Goal: Information Seeking & Learning: Learn about a topic

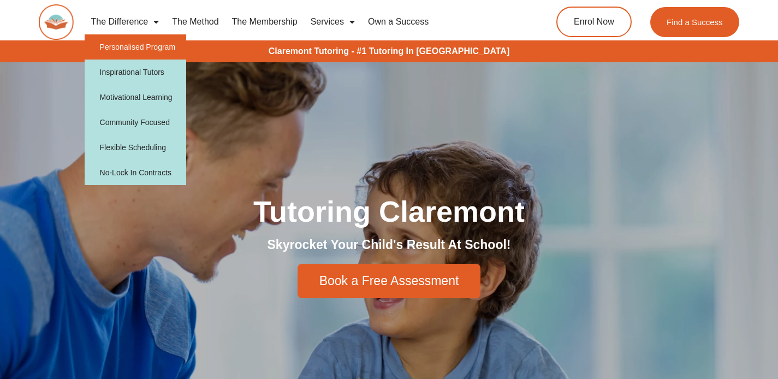
click at [124, 50] on link "Personalised Program" at bounding box center [136, 46] width 102 height 25
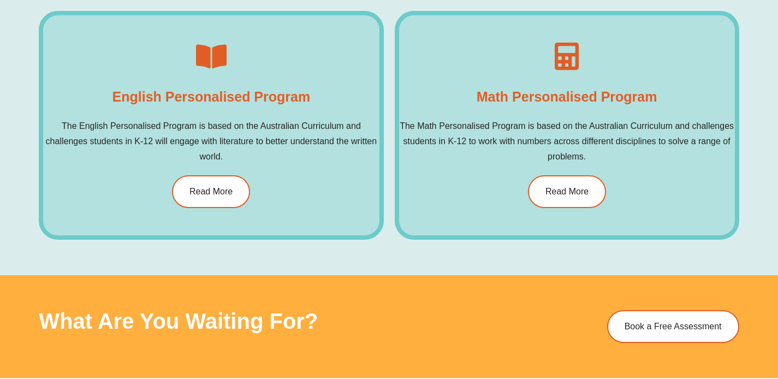
scroll to position [688, 0]
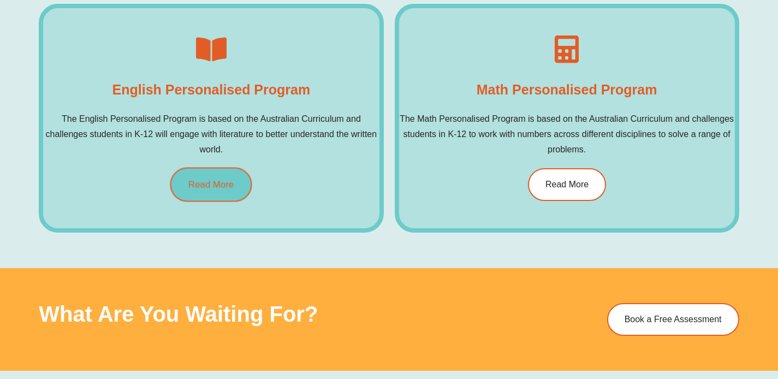
click at [216, 189] on link "Read More" at bounding box center [211, 185] width 82 height 34
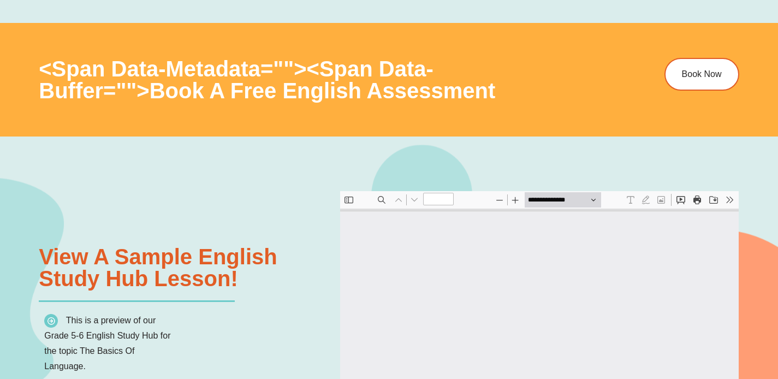
scroll to position [1045, 0]
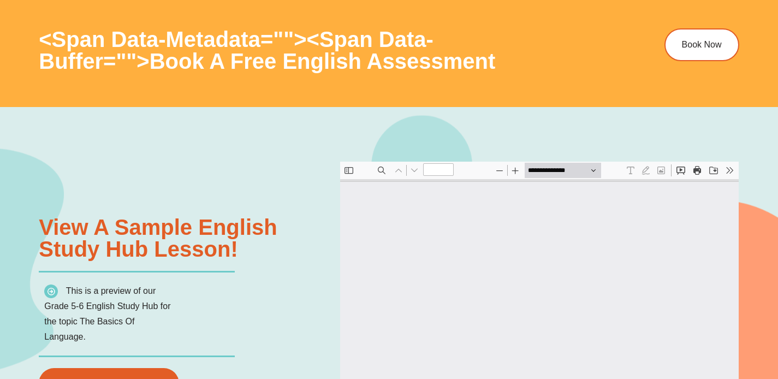
type input "*"
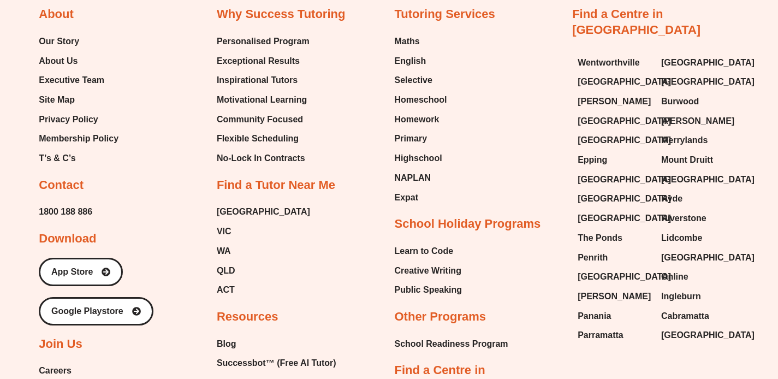
scroll to position [4087, 0]
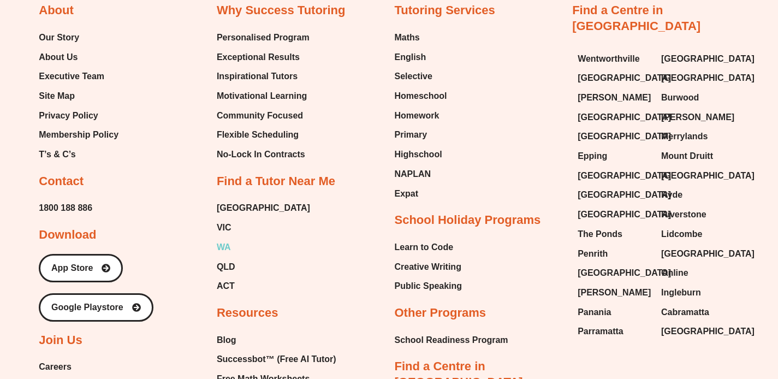
click at [227, 249] on span "WA" at bounding box center [224, 247] width 14 height 16
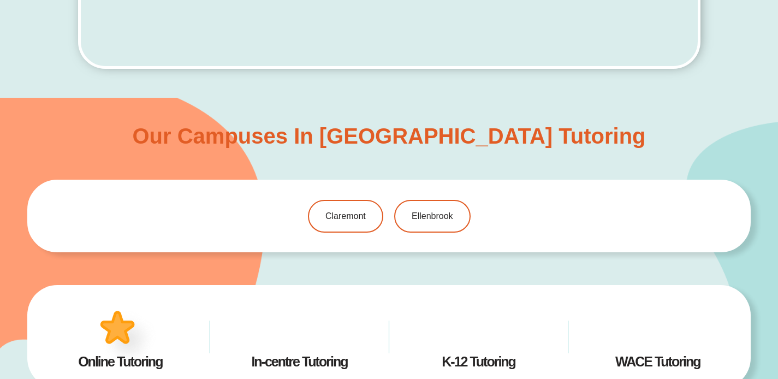
scroll to position [535, 0]
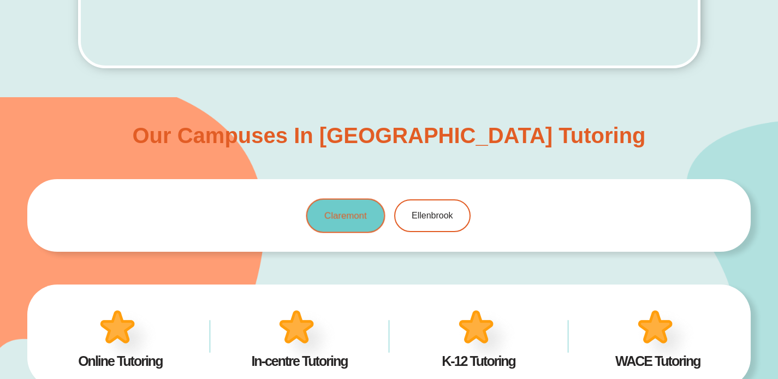
click at [336, 223] on link "Claremont" at bounding box center [345, 215] width 79 height 34
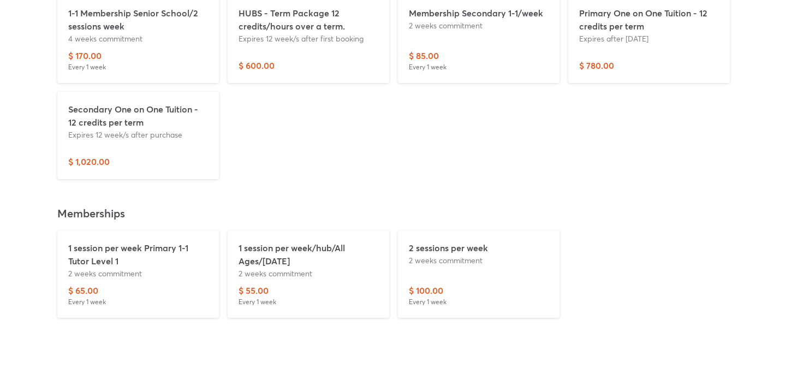
scroll to position [2760, 0]
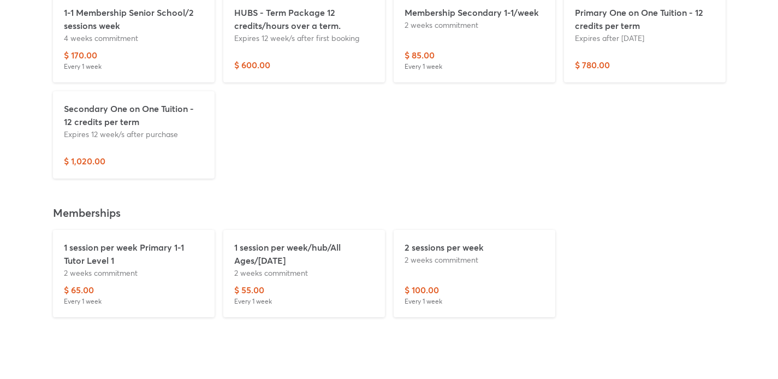
click at [94, 241] on p "1 session per week Primary 1-1 Tutor Level 1" at bounding box center [134, 254] width 140 height 26
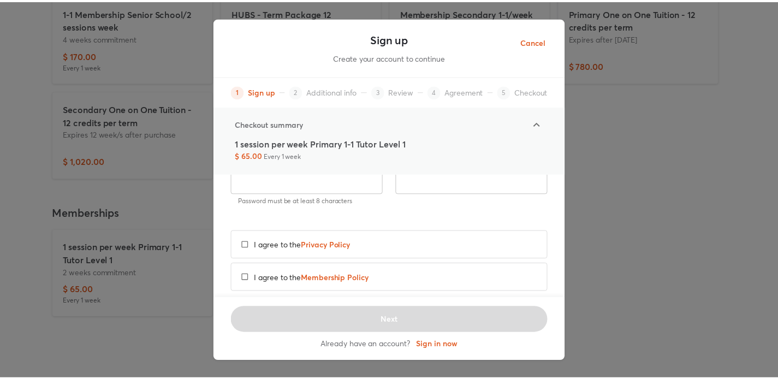
scroll to position [0, 0]
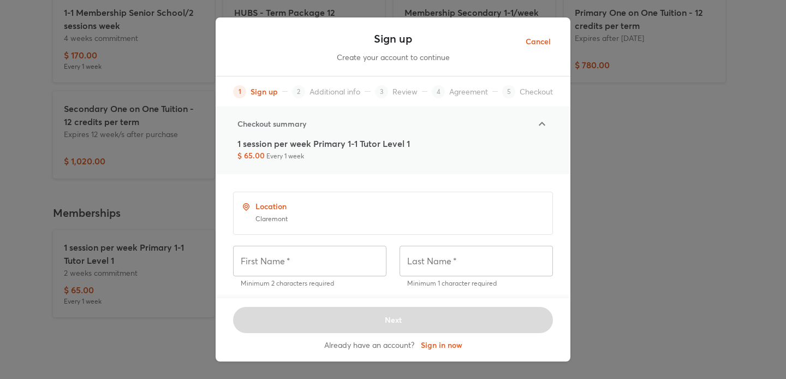
click at [531, 39] on span "Cancel" at bounding box center [537, 42] width 25 height 14
